Goal: Navigation & Orientation: Find specific page/section

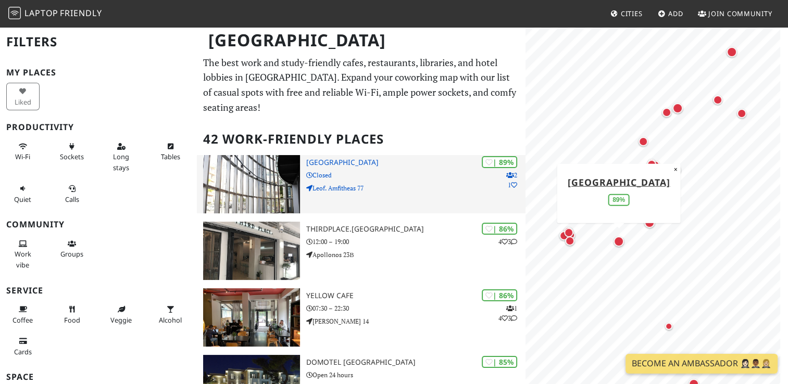
click at [271, 189] on img at bounding box center [251, 184] width 97 height 58
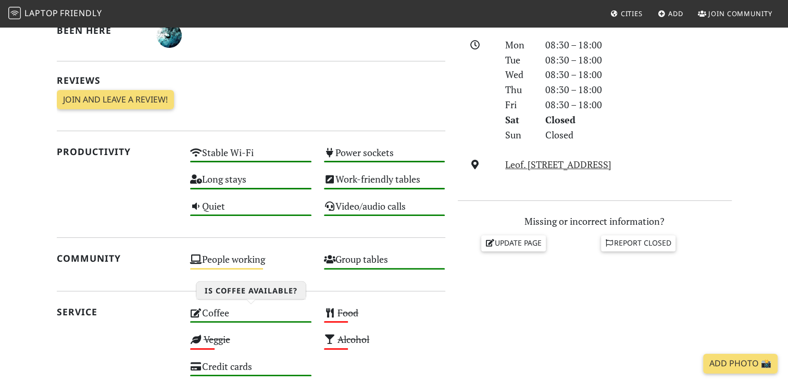
scroll to position [294, 0]
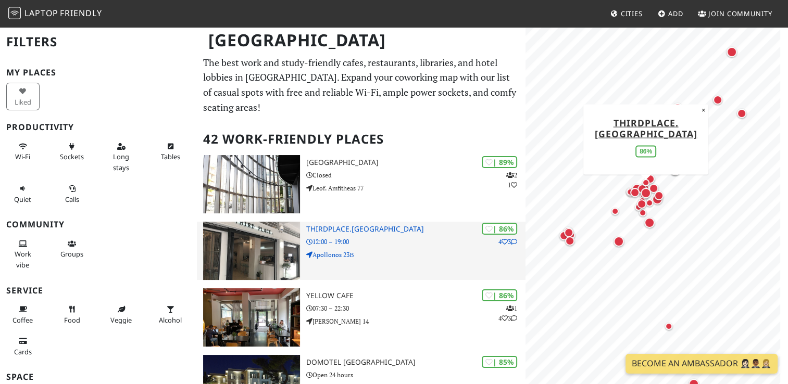
click at [320, 225] on h3 "Thirdplace.[GEOGRAPHIC_DATA]" at bounding box center [415, 229] width 219 height 9
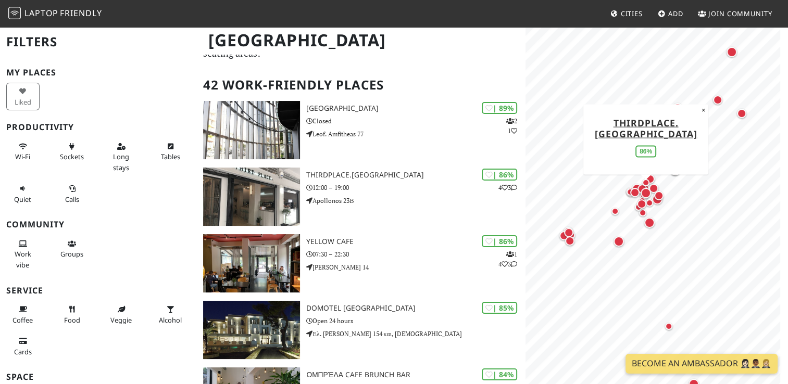
scroll to position [55, 0]
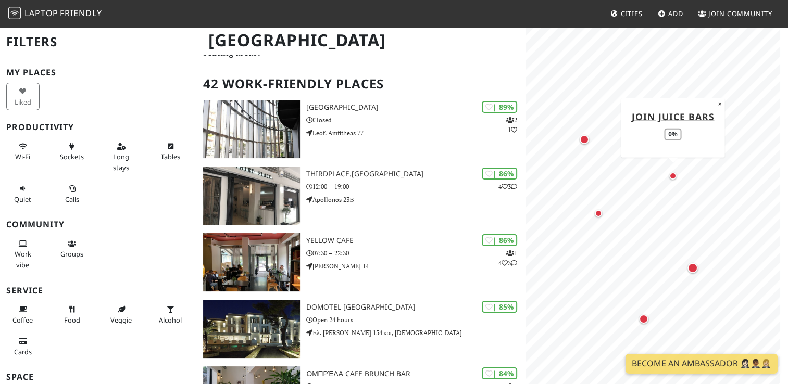
click at [672, 174] on div "Map marker" at bounding box center [672, 175] width 7 height 7
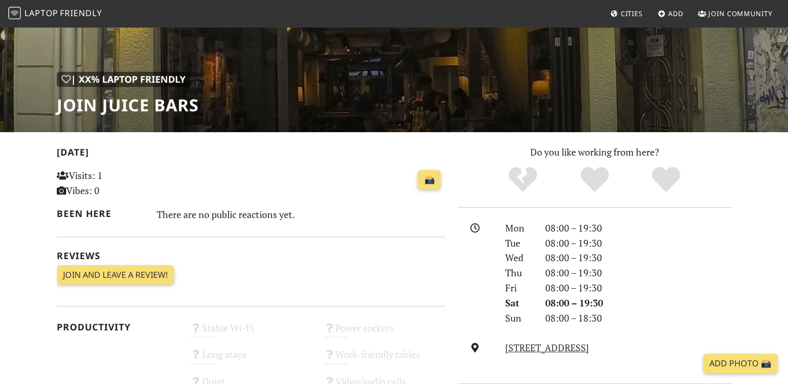
scroll to position [113, 0]
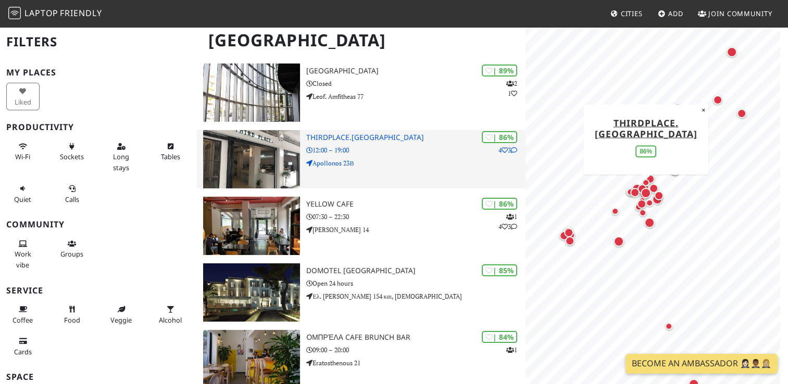
scroll to position [121, 0]
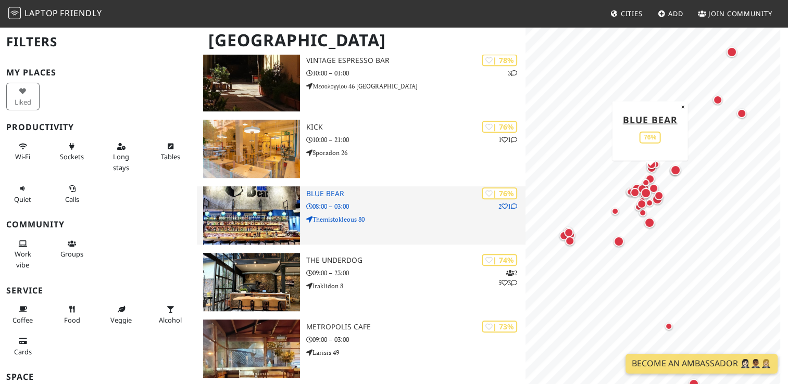
click at [402, 216] on div "| 76% 2 1 Blue Bear 08:00 – 03:00 Themistokleous 80" at bounding box center [415, 216] width 219 height 58
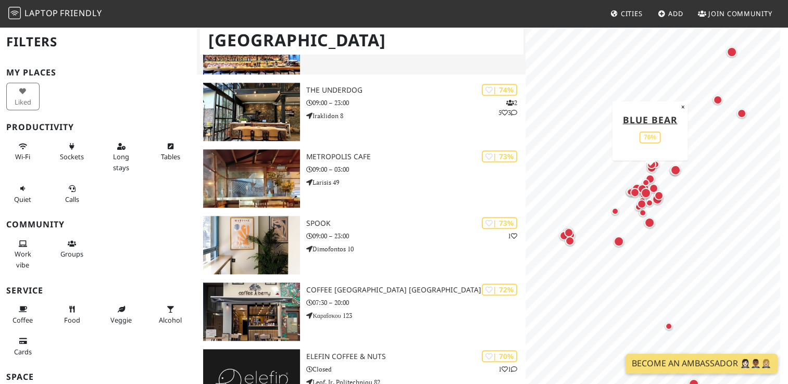
scroll to position [873, 0]
